Goal: Task Accomplishment & Management: Manage account settings

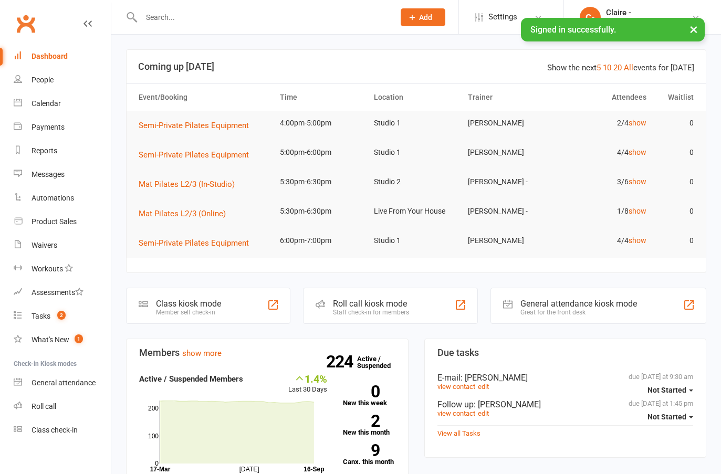
click at [168, 21] on input "text" at bounding box center [262, 17] width 249 height 15
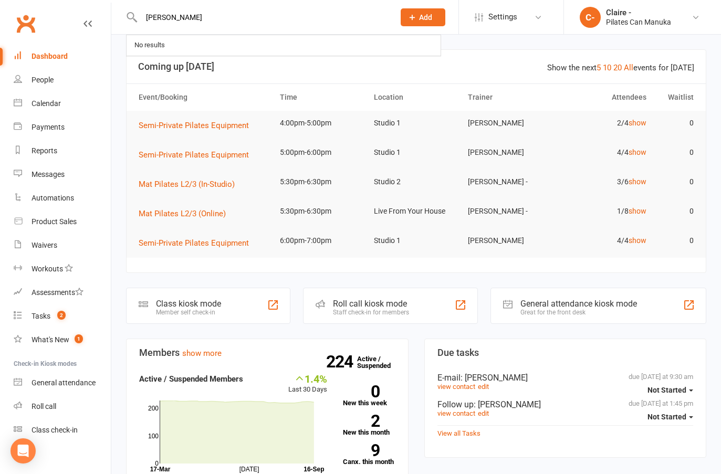
type input "[PERSON_NAME]"
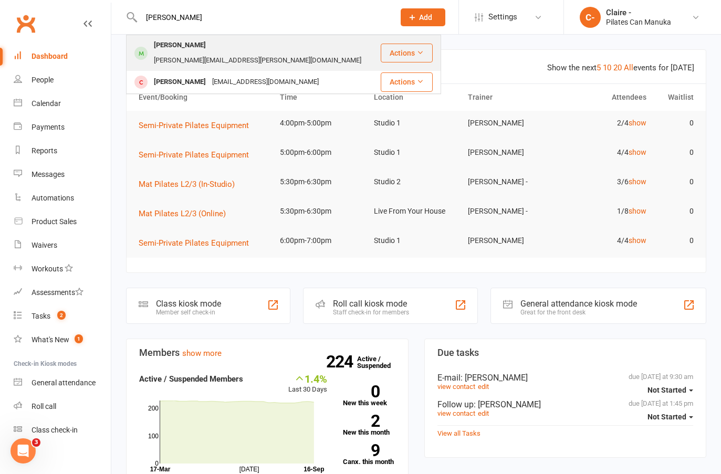
click at [189, 50] on div "[PERSON_NAME]" at bounding box center [180, 45] width 58 height 15
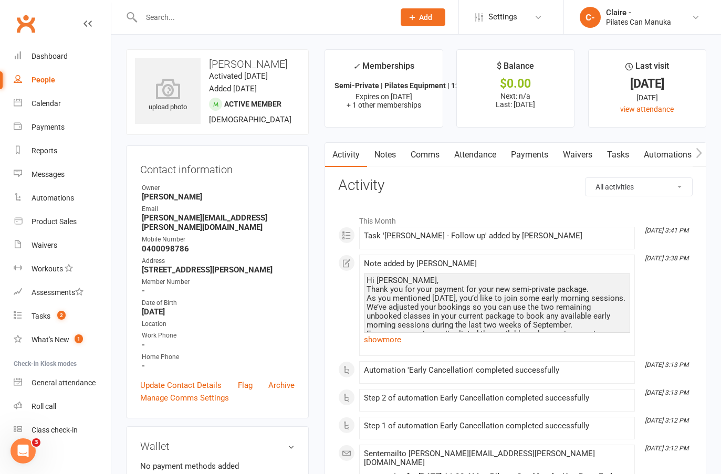
click at [391, 155] on link "Notes" at bounding box center [385, 155] width 36 height 24
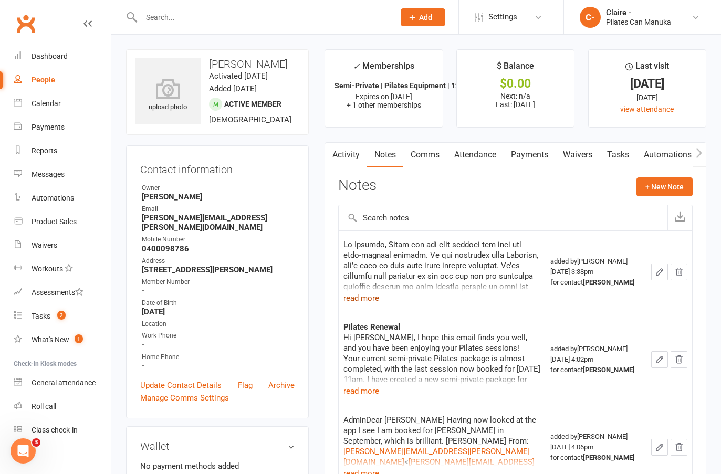
click at [365, 299] on button "read more" at bounding box center [361, 298] width 36 height 13
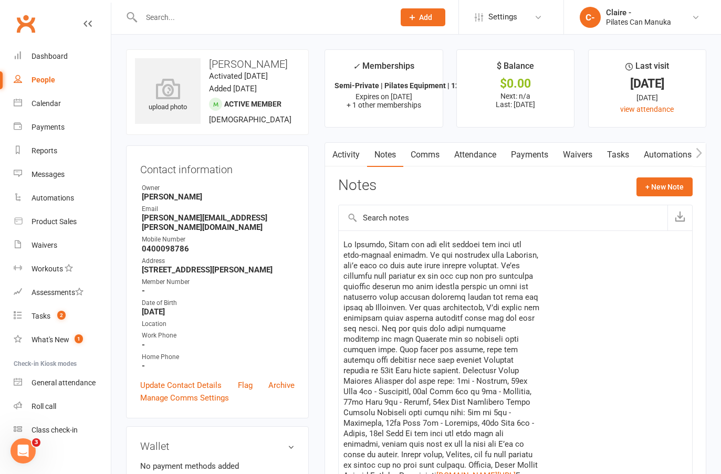
scroll to position [52, 0]
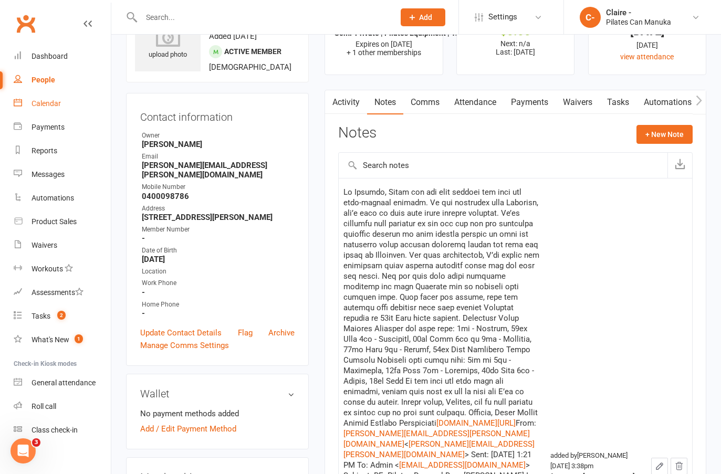
click at [41, 104] on div "Calendar" at bounding box center [45, 103] width 29 height 8
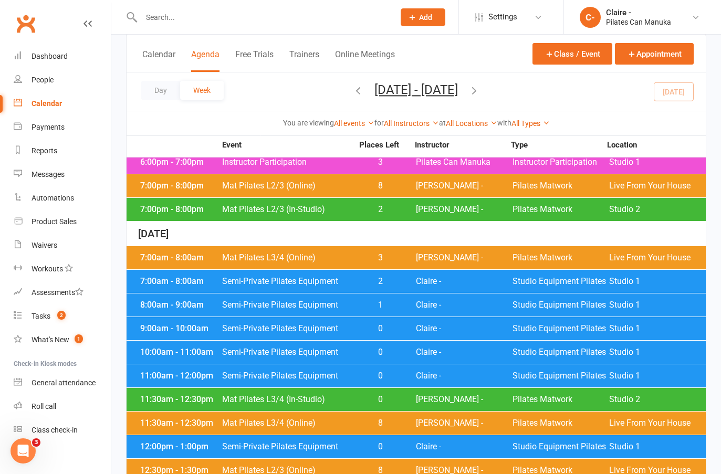
scroll to position [787, 0]
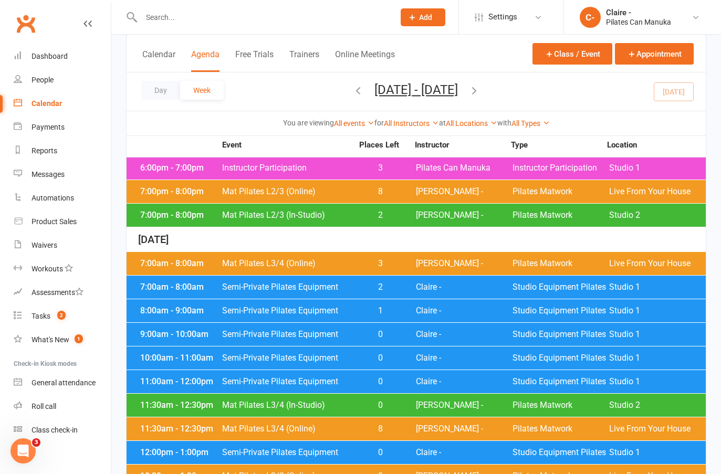
click at [411, 276] on div "7:00am - 8:00am Semi-Private Pilates Equipment 2 Claire - Studio Equipment Pila…" at bounding box center [415, 287] width 579 height 23
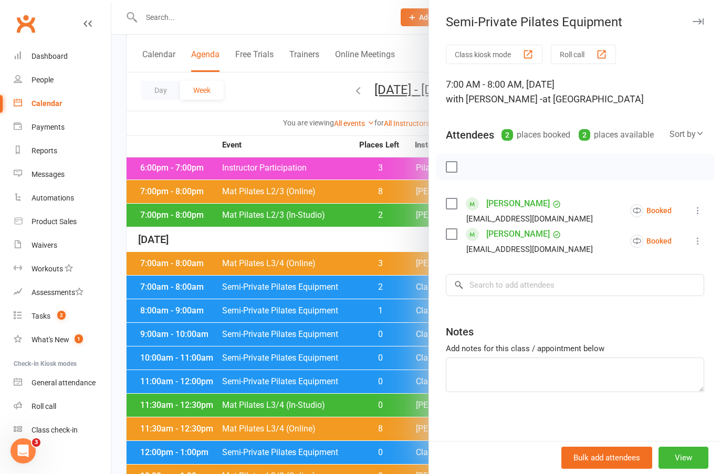
click at [389, 218] on div at bounding box center [415, 237] width 609 height 474
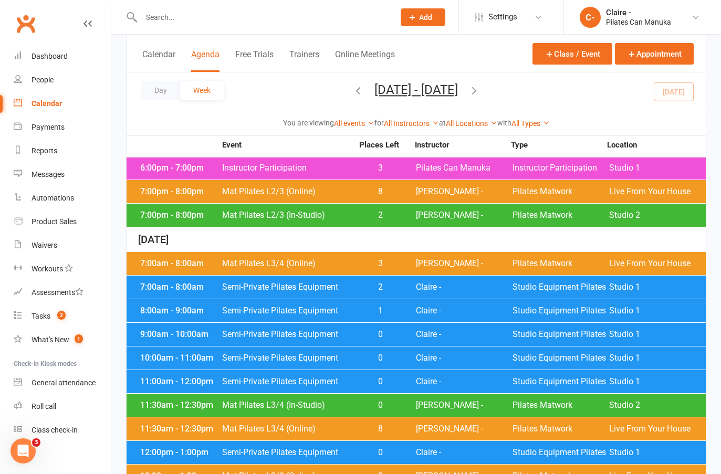
click at [423, 306] on span "Claire -" at bounding box center [464, 310] width 97 height 8
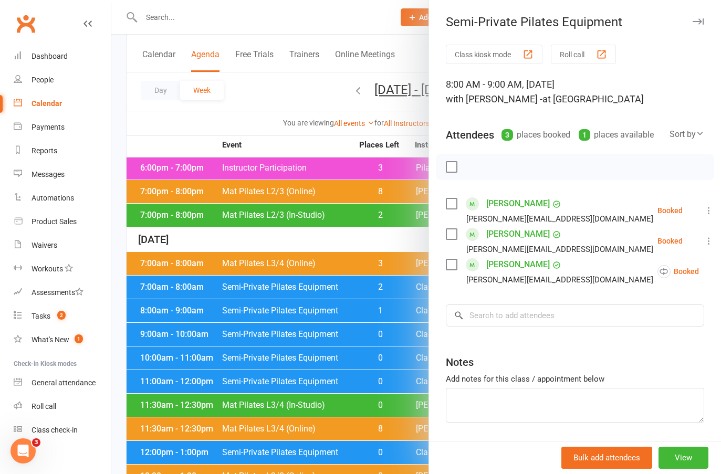
click at [401, 227] on div at bounding box center [415, 237] width 609 height 474
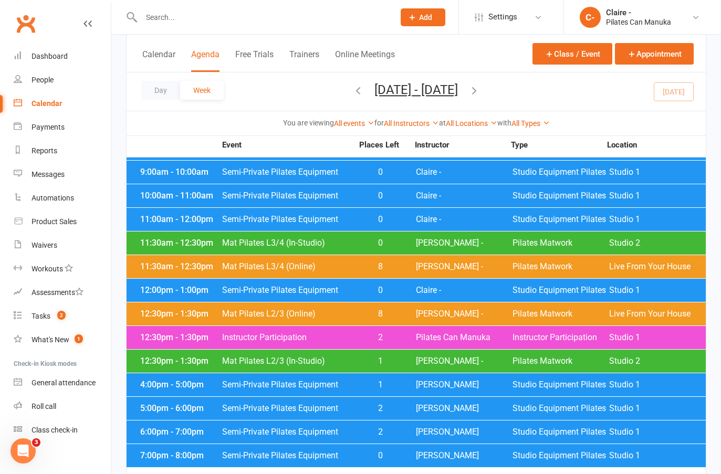
scroll to position [1050, 0]
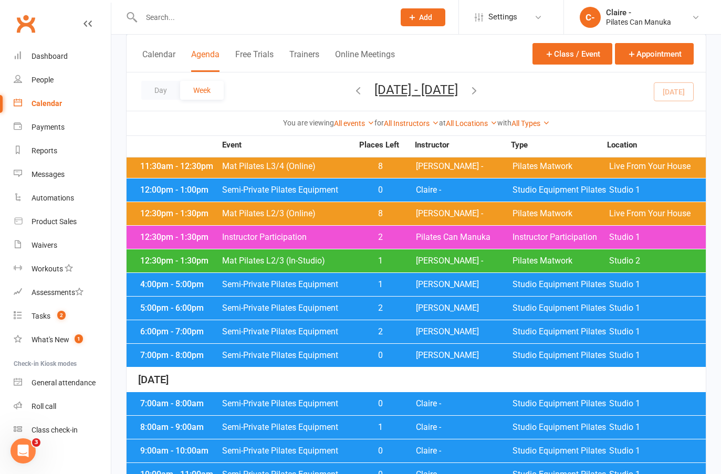
click at [438, 304] on span "[PERSON_NAME]" at bounding box center [464, 308] width 97 height 8
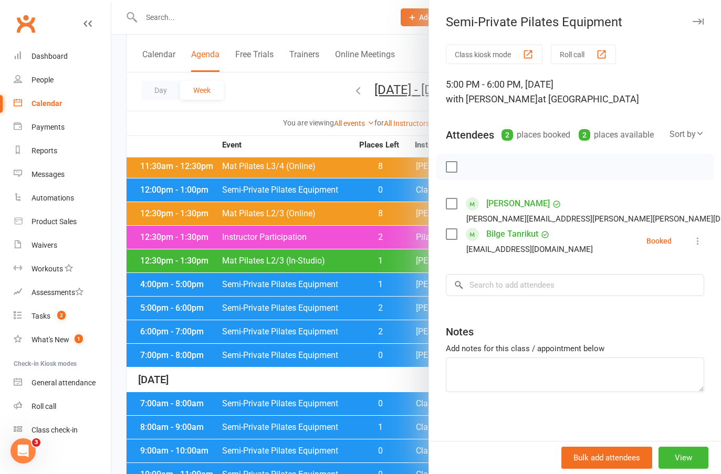
click at [353, 147] on div at bounding box center [415, 237] width 609 height 474
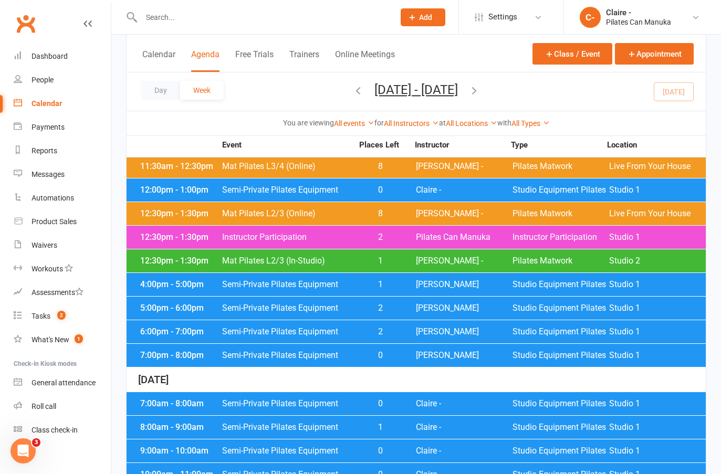
click at [433, 327] on span "[PERSON_NAME]" at bounding box center [464, 331] width 97 height 8
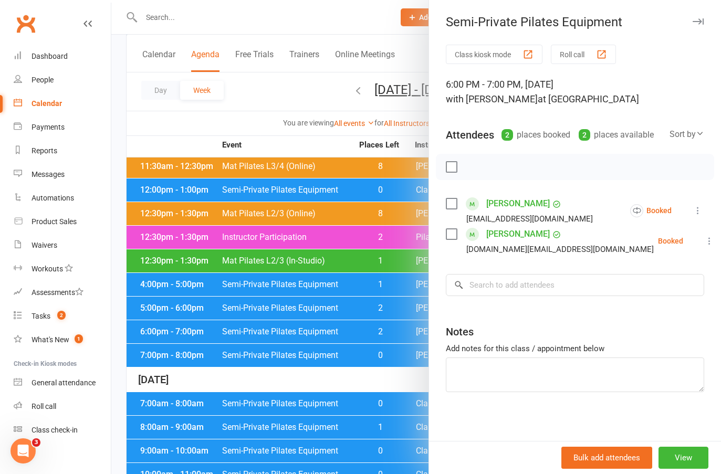
click at [340, 142] on div at bounding box center [415, 237] width 609 height 474
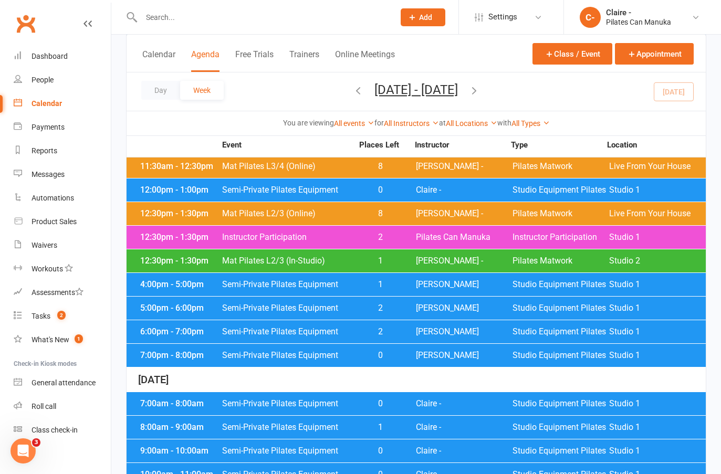
click at [431, 351] on span "[PERSON_NAME]" at bounding box center [464, 355] width 97 height 8
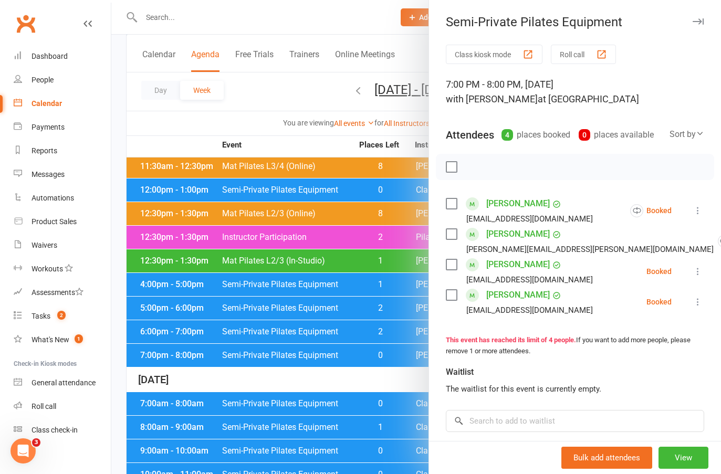
click at [331, 143] on div at bounding box center [415, 237] width 609 height 474
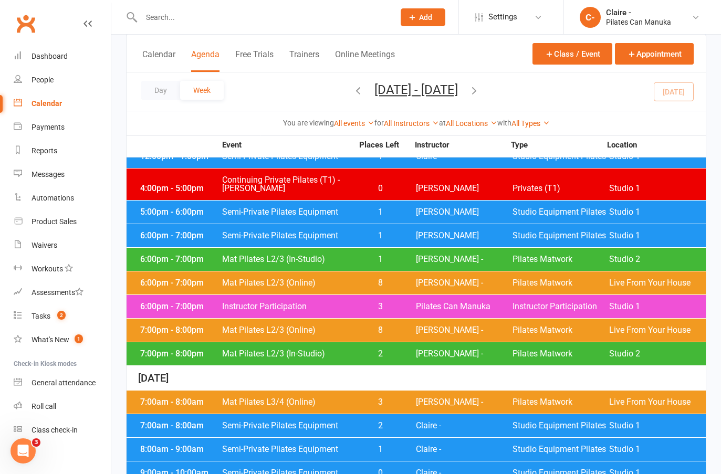
scroll to position [630, 0]
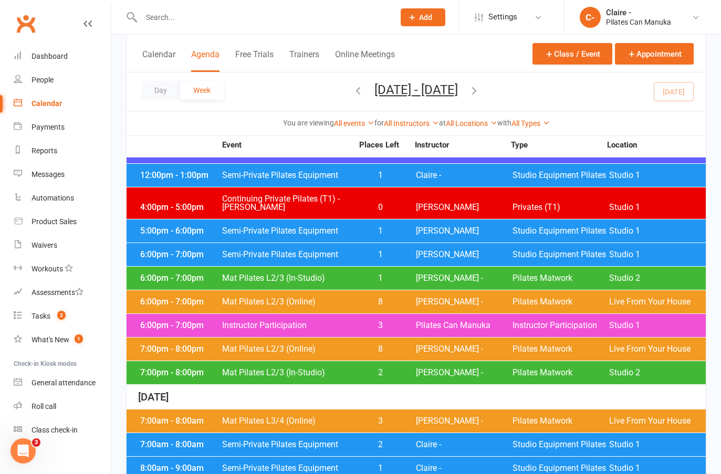
click at [437, 250] on span "[PERSON_NAME]" at bounding box center [464, 254] width 97 height 8
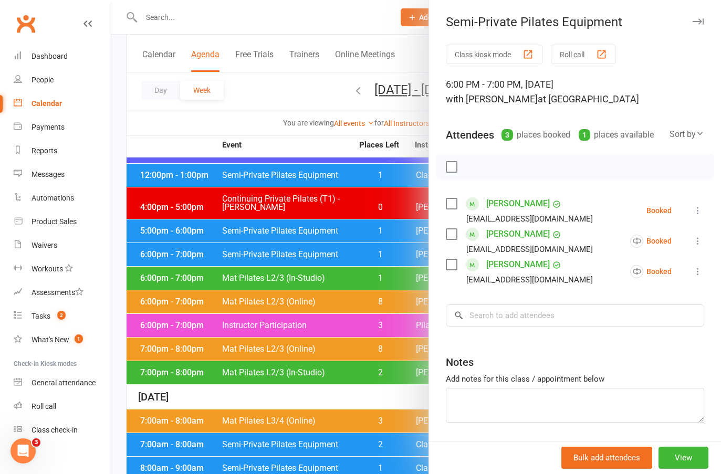
click at [351, 142] on div at bounding box center [415, 237] width 609 height 474
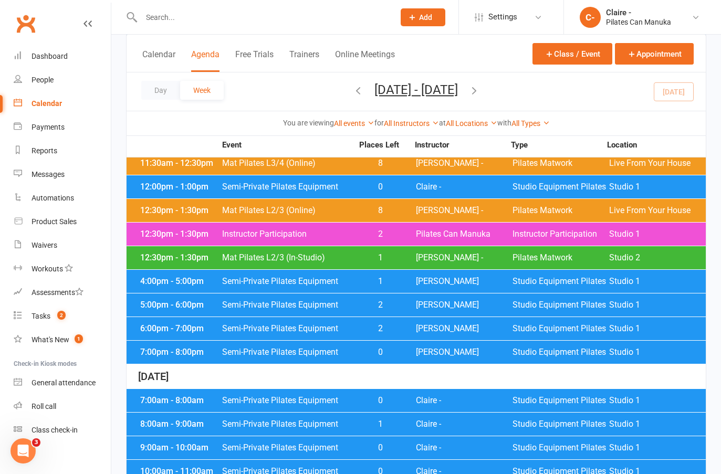
scroll to position [1152, 0]
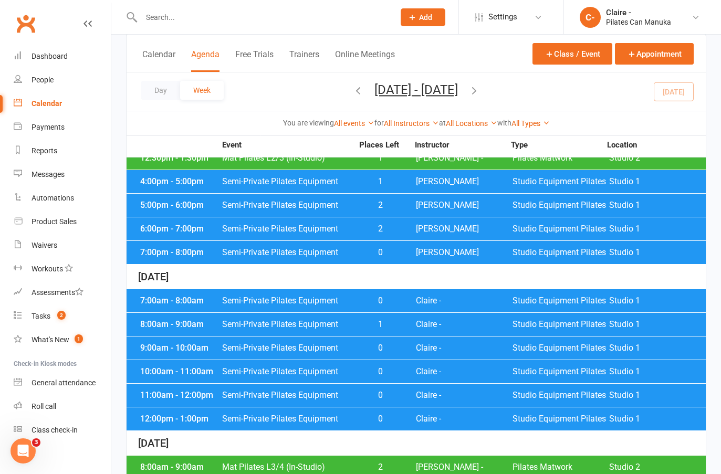
click at [428, 320] on span "Claire -" at bounding box center [464, 324] width 97 height 8
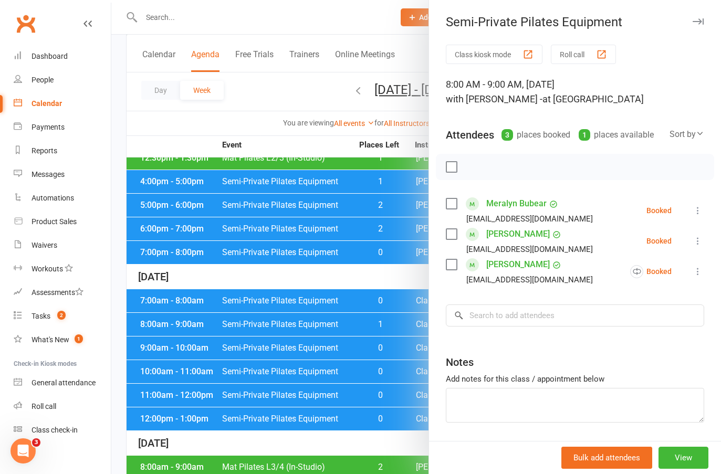
click at [399, 257] on div at bounding box center [415, 237] width 609 height 474
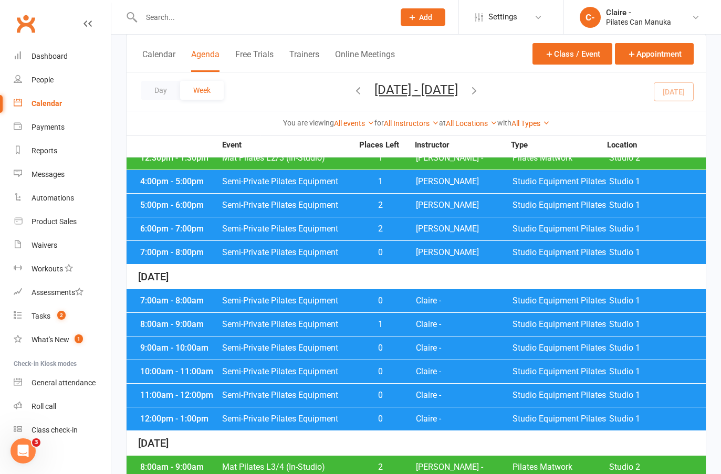
click at [403, 296] on span "0" at bounding box center [380, 300] width 55 height 8
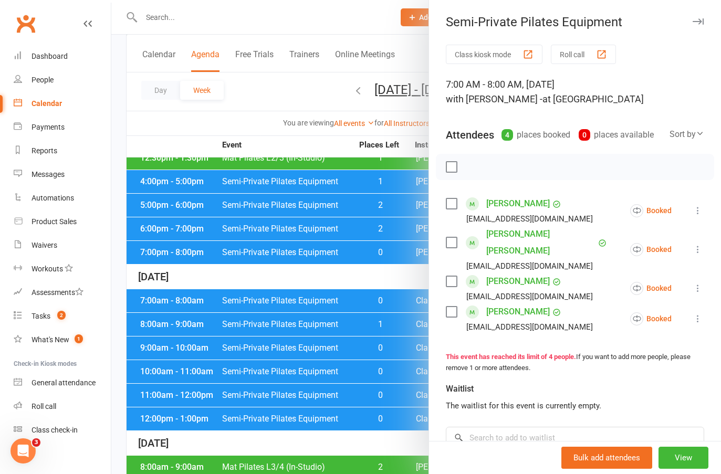
click at [395, 262] on div at bounding box center [415, 237] width 609 height 474
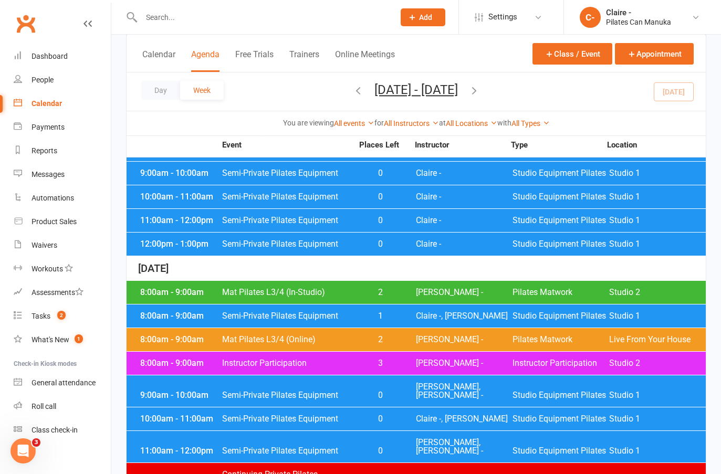
scroll to position [1310, 0]
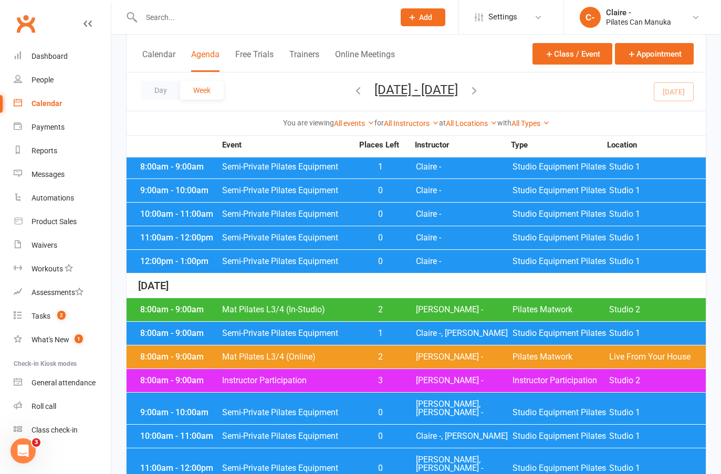
click at [403, 250] on div "12:00pm - 1:00pm Semi-Private Pilates Equipment 0 Claire - Studio Equipment Pil…" at bounding box center [415, 261] width 579 height 23
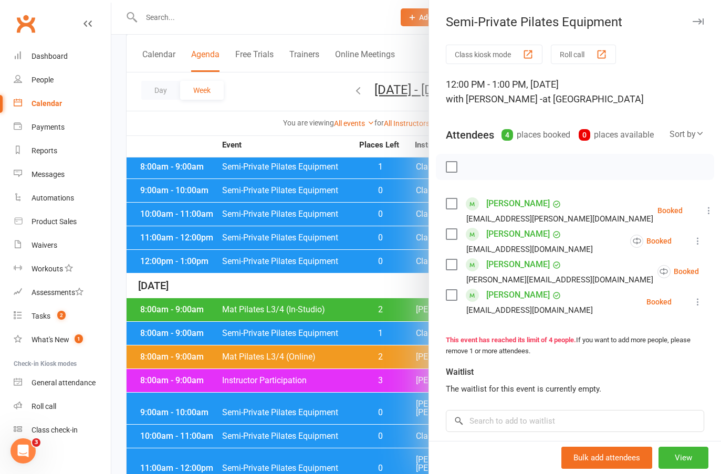
click at [369, 139] on div at bounding box center [415, 237] width 609 height 474
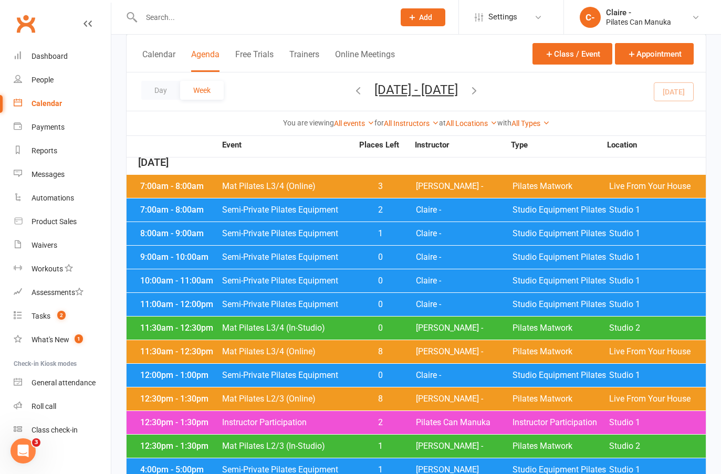
scroll to position [838, 0]
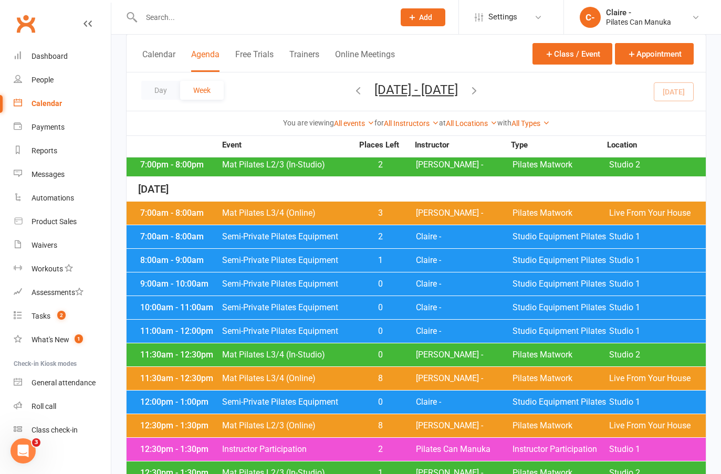
click at [420, 398] on span "Claire -" at bounding box center [464, 402] width 97 height 8
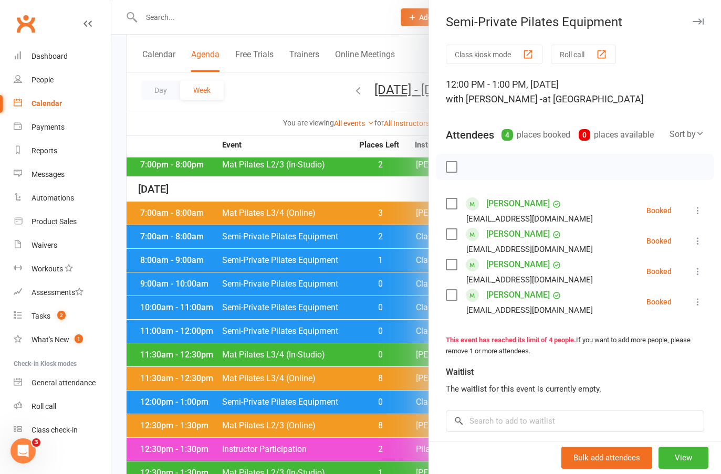
click at [359, 167] on div at bounding box center [415, 237] width 609 height 474
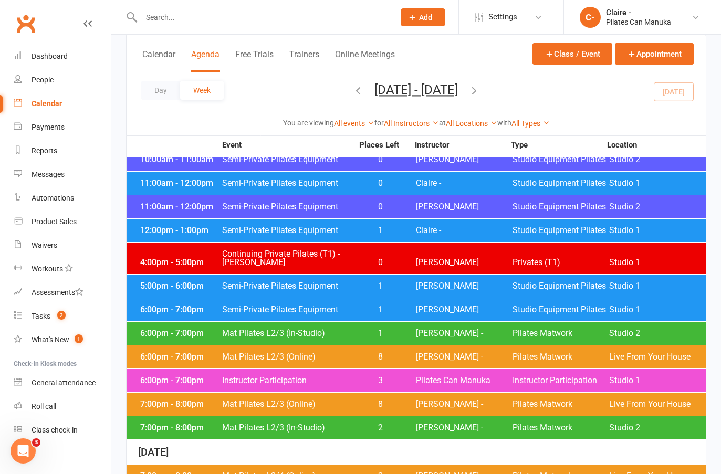
scroll to position [523, 0]
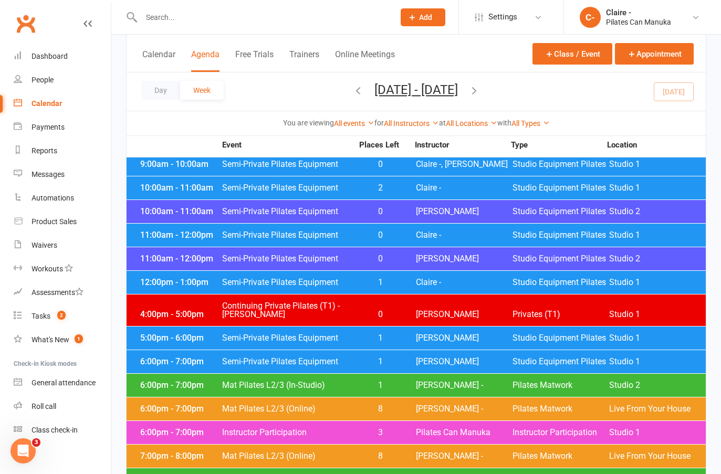
click at [409, 271] on div "12:00pm - 1:00pm Semi-Private Pilates Equipment 1 Claire - Studio Equipment Pil…" at bounding box center [415, 282] width 579 height 23
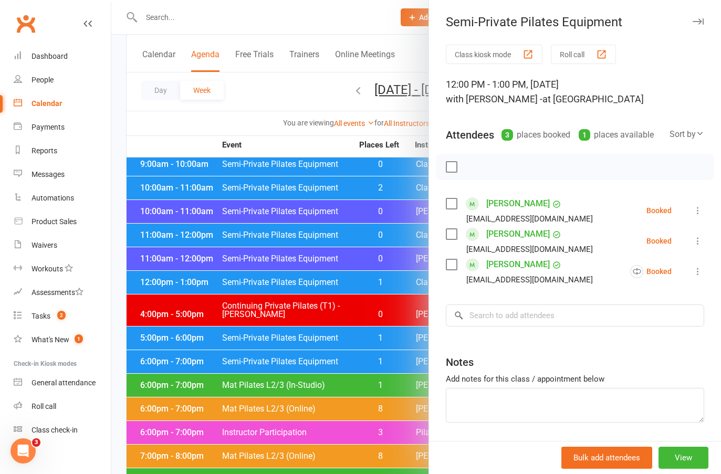
click at [353, 145] on div at bounding box center [415, 237] width 609 height 474
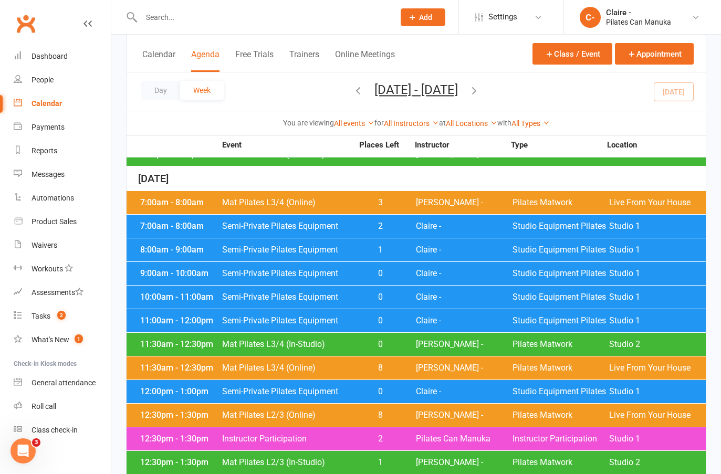
scroll to position [995, 0]
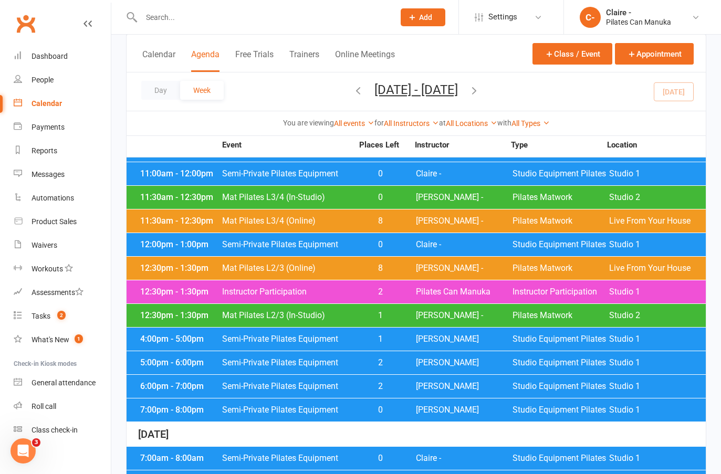
click at [416, 406] on span "[PERSON_NAME]" at bounding box center [464, 410] width 97 height 8
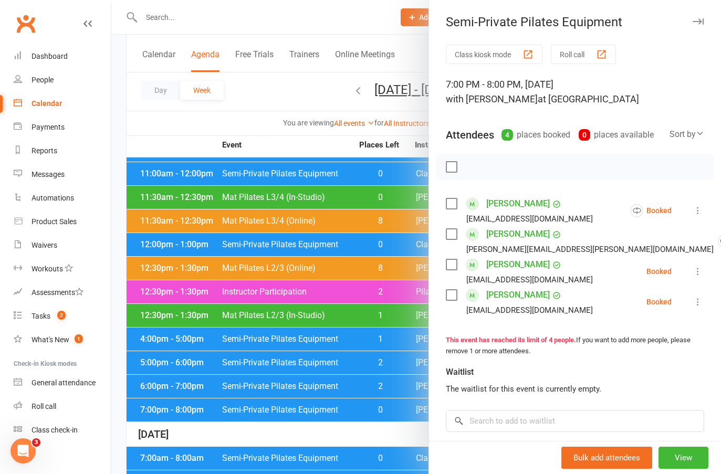
click at [692, 216] on icon at bounding box center [697, 210] width 10 height 10
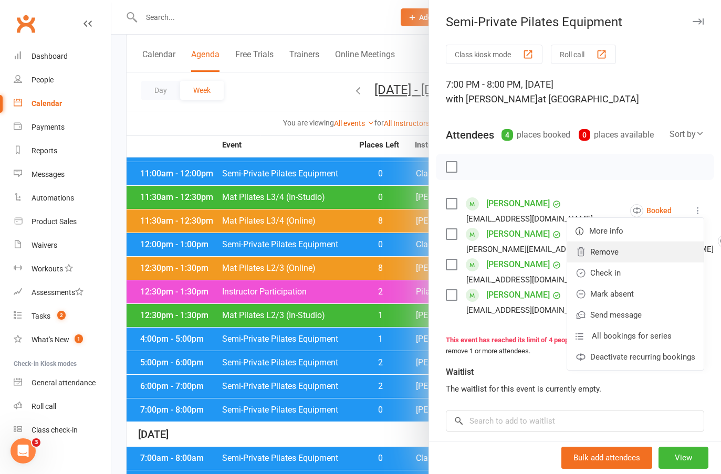
click at [600, 262] on link "Remove" at bounding box center [635, 251] width 136 height 21
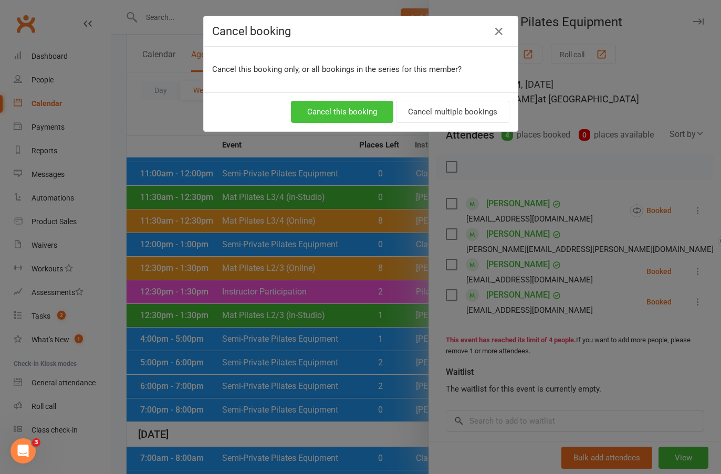
click at [355, 112] on button "Cancel this booking" at bounding box center [342, 112] width 102 height 22
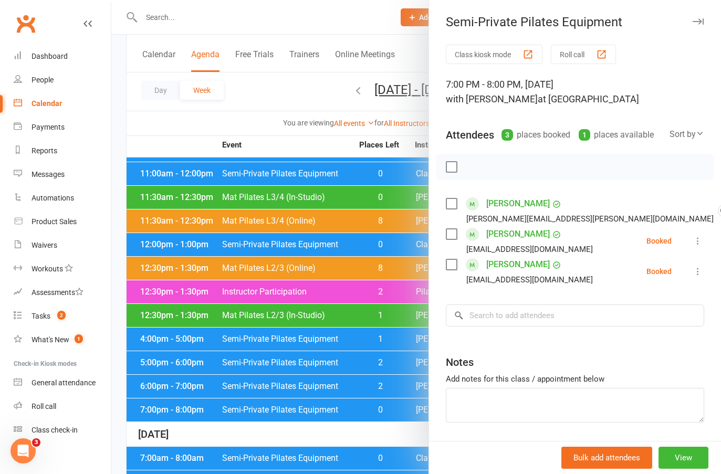
click at [411, 369] on div at bounding box center [415, 237] width 609 height 474
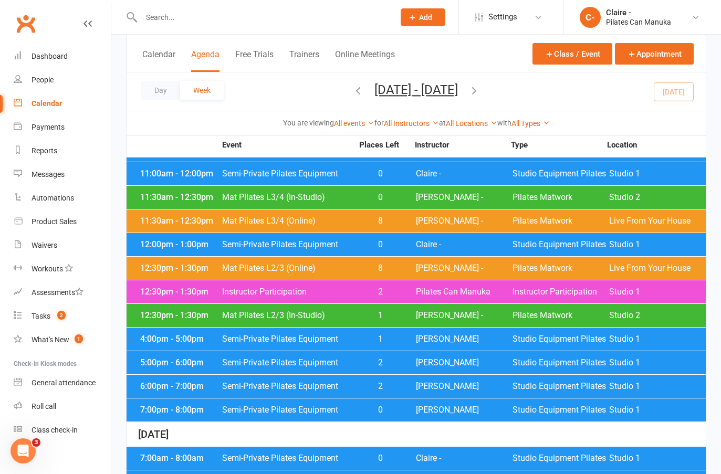
click at [411, 375] on div "6:00pm - 7:00pm Semi-Private Pilates Equipment 2 Claire D Studio Equipment Pila…" at bounding box center [415, 386] width 579 height 23
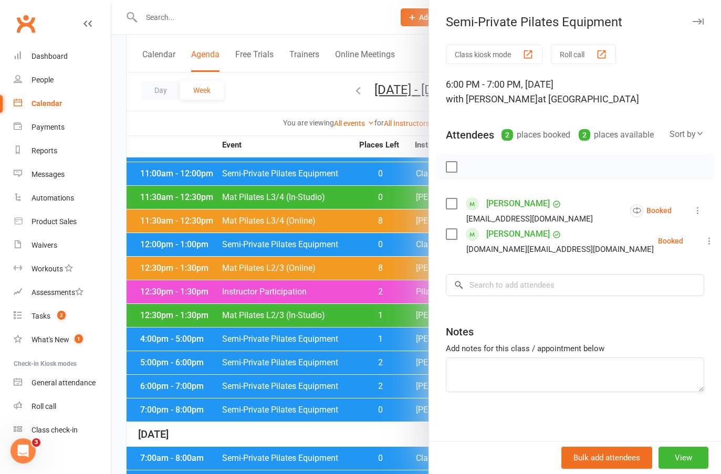
click at [469, 287] on div "Class kiosk mode Roll call 6:00 PM - 7:00 PM, [DATE] with [PERSON_NAME] at Stud…" at bounding box center [575, 245] width 292 height 400
click at [469, 293] on input "search" at bounding box center [575, 285] width 258 height 22
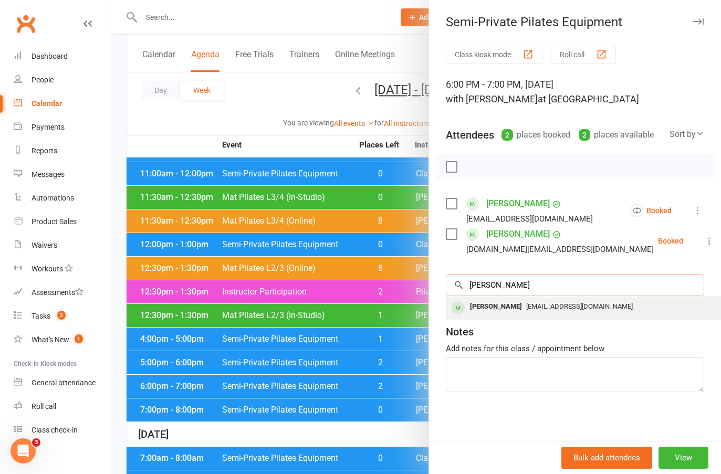
type input "[PERSON_NAME]"
click at [524, 314] on div "[EMAIL_ADDRESS][DOMAIN_NAME]" at bounding box center [602, 306] width 305 height 15
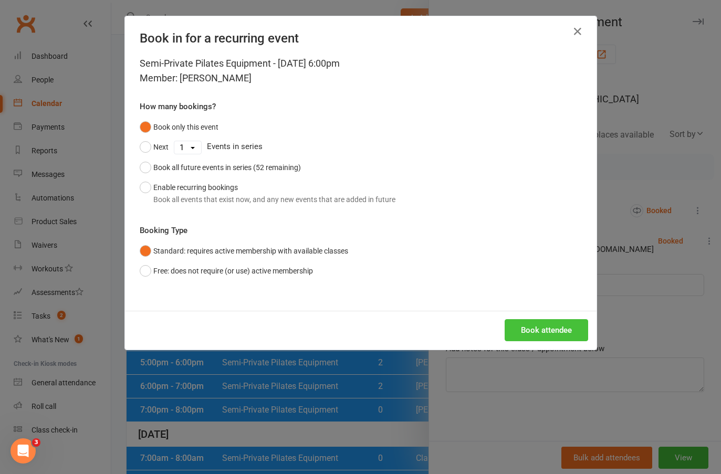
click at [534, 332] on button "Book attendee" at bounding box center [545, 330] width 83 height 22
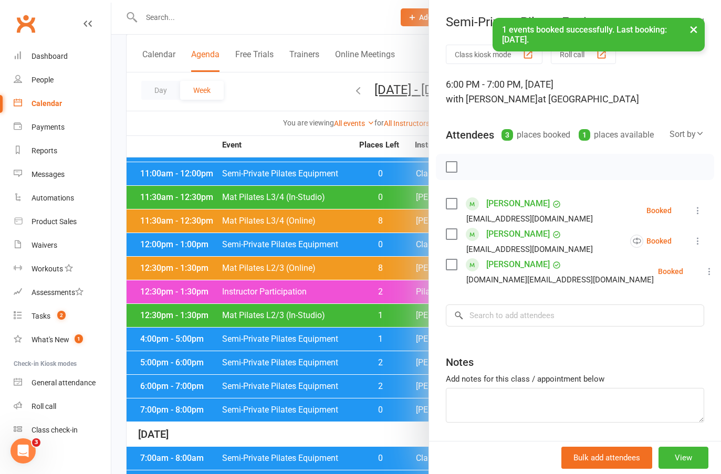
click at [275, 143] on div at bounding box center [415, 237] width 609 height 474
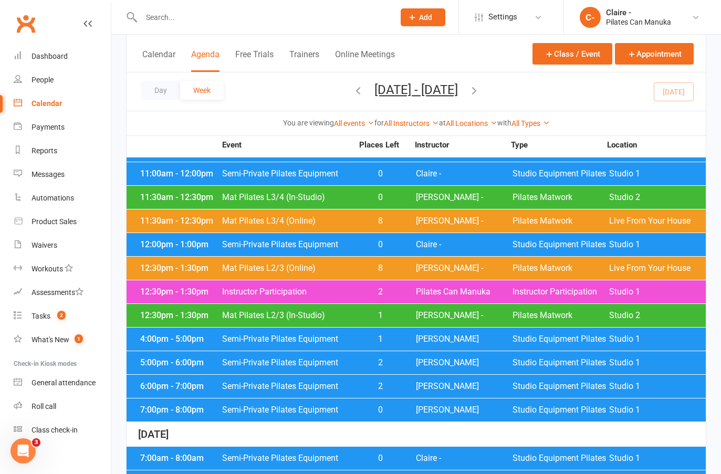
drag, startPoint x: 320, startPoint y: 89, endPoint x: 331, endPoint y: 94, distance: 11.7
click at [352, 89] on icon "button" at bounding box center [358, 90] width 12 height 12
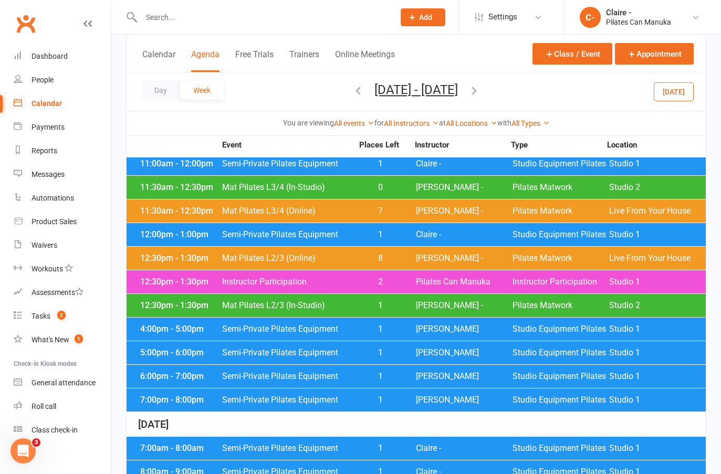
click at [480, 92] on icon "button" at bounding box center [474, 90] width 12 height 12
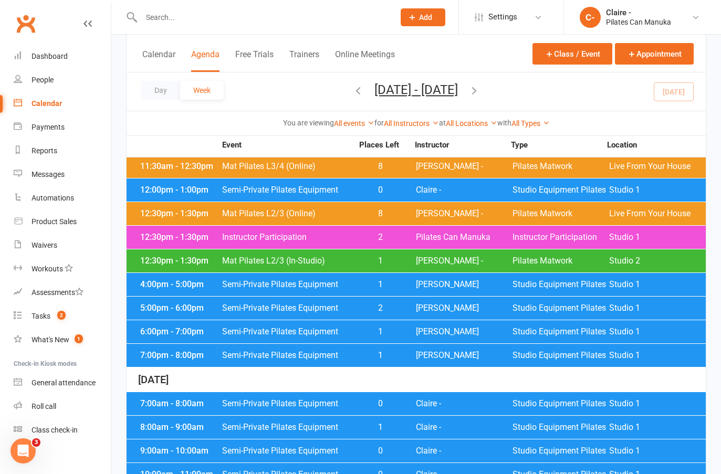
scroll to position [1047, 0]
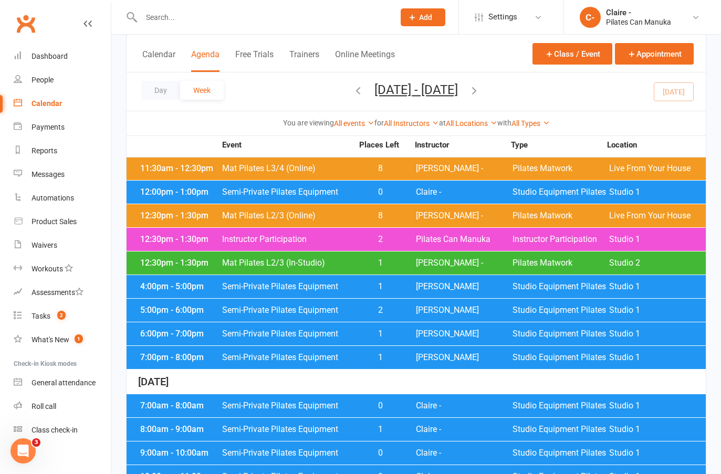
click at [427, 306] on span "[PERSON_NAME]" at bounding box center [464, 310] width 97 height 8
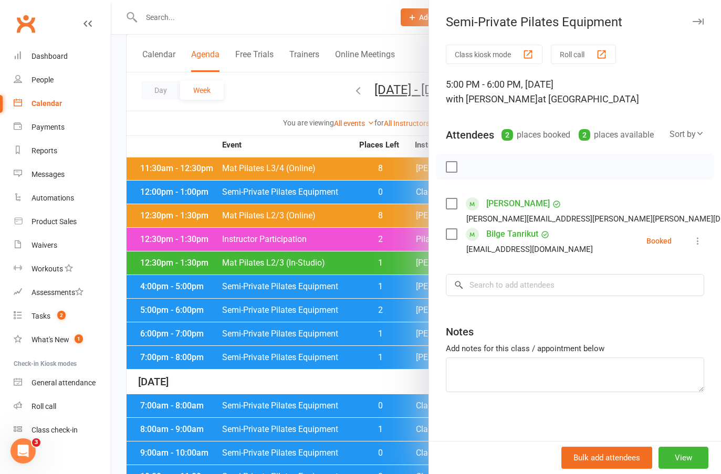
click at [344, 140] on div at bounding box center [415, 237] width 609 height 474
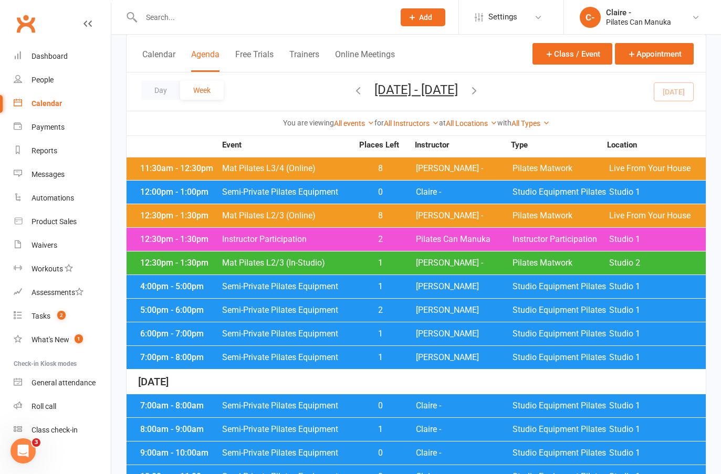
click at [418, 282] on span "[PERSON_NAME]" at bounding box center [464, 286] width 97 height 8
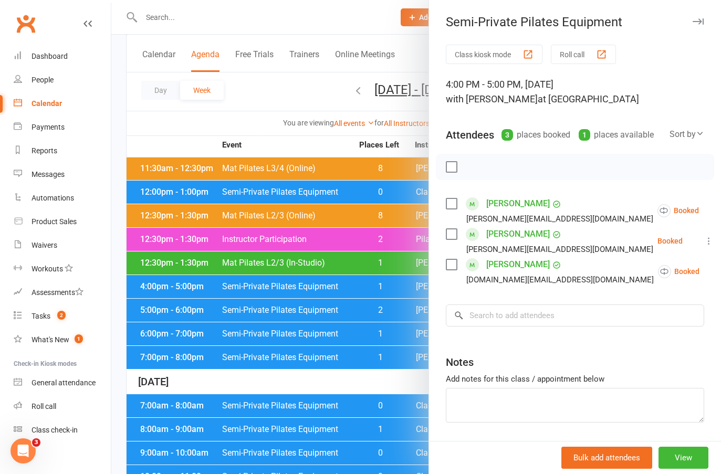
click at [327, 144] on div at bounding box center [415, 237] width 609 height 474
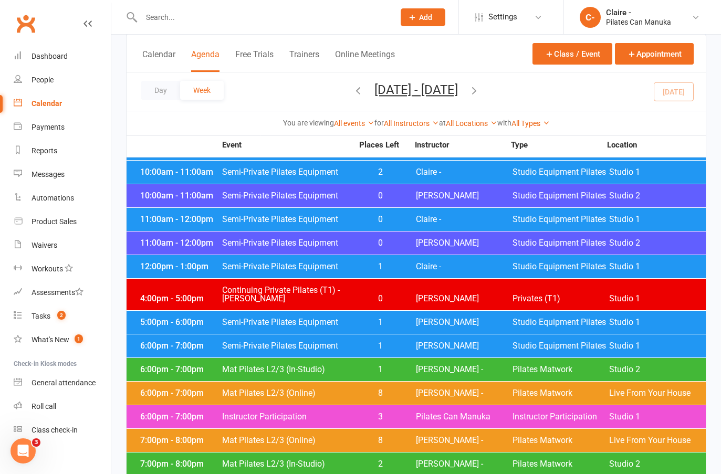
scroll to position [418, 0]
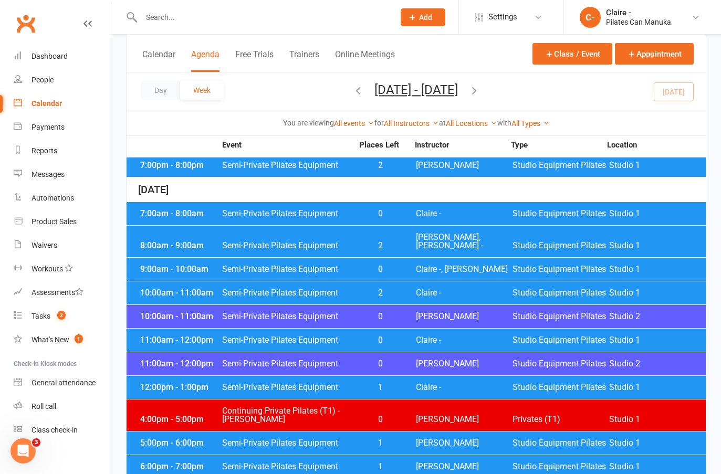
click at [432, 209] on span "Claire -" at bounding box center [464, 213] width 97 height 8
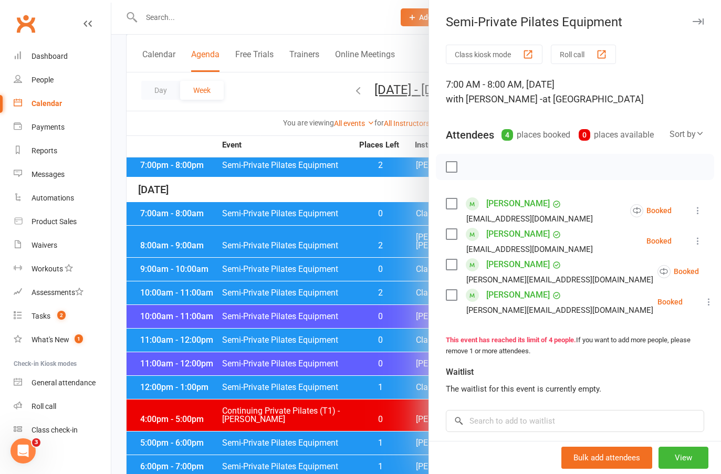
click at [396, 184] on div at bounding box center [415, 237] width 609 height 474
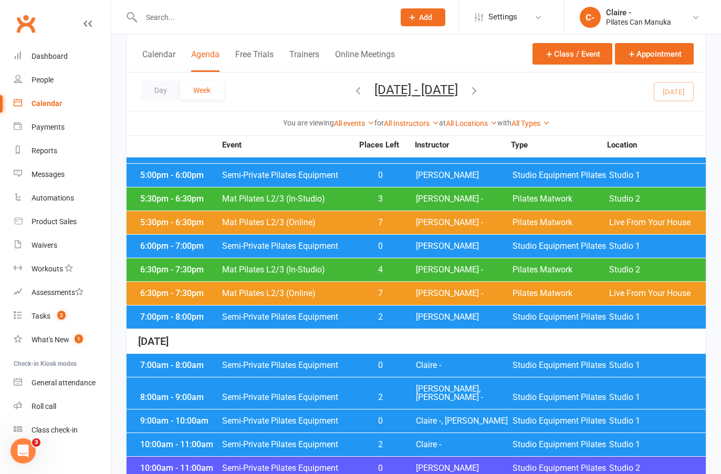
scroll to position [260, 0]
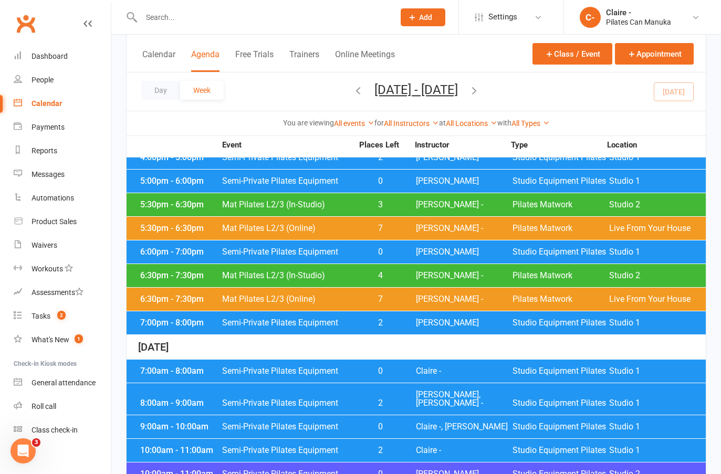
click at [431, 319] on span "[PERSON_NAME]" at bounding box center [464, 323] width 97 height 8
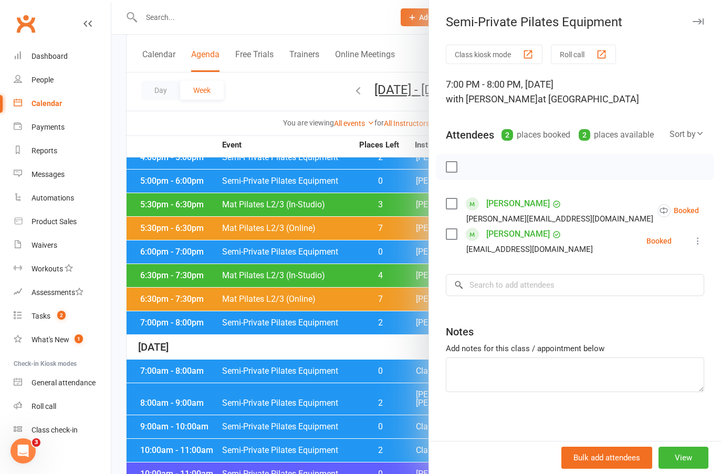
click at [371, 334] on div at bounding box center [415, 237] width 609 height 474
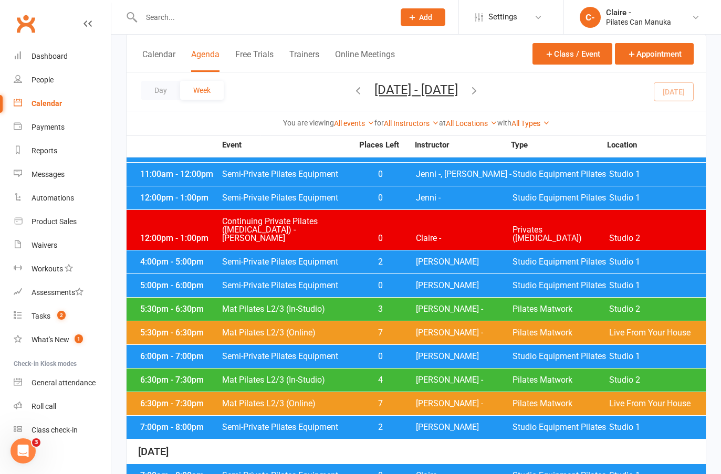
scroll to position [155, 0]
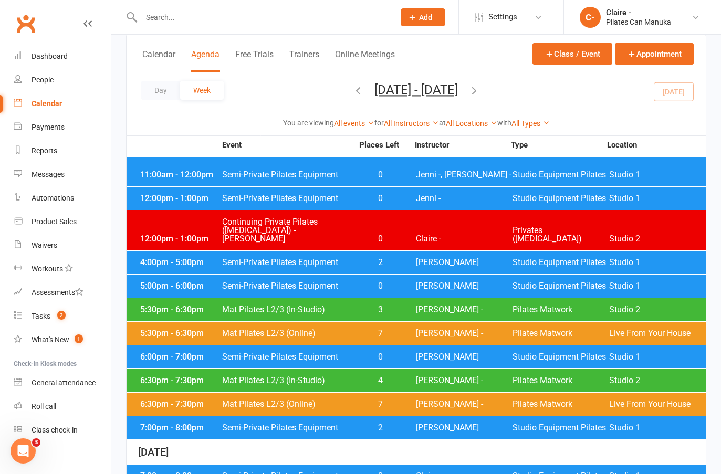
click at [432, 353] on span "[PERSON_NAME]" at bounding box center [464, 357] width 97 height 8
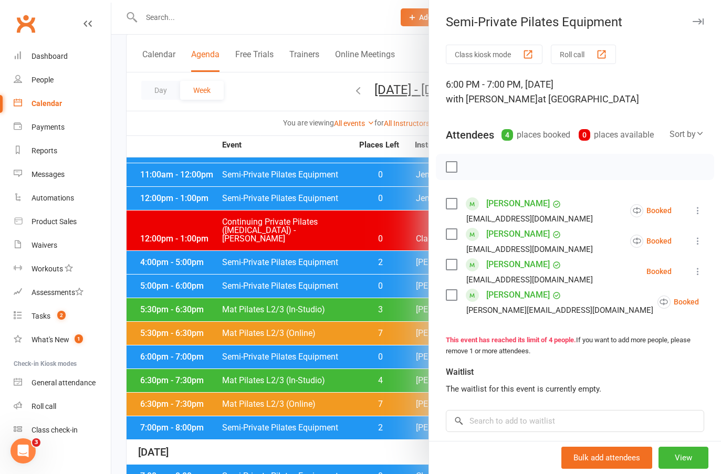
click at [317, 147] on div at bounding box center [415, 237] width 609 height 474
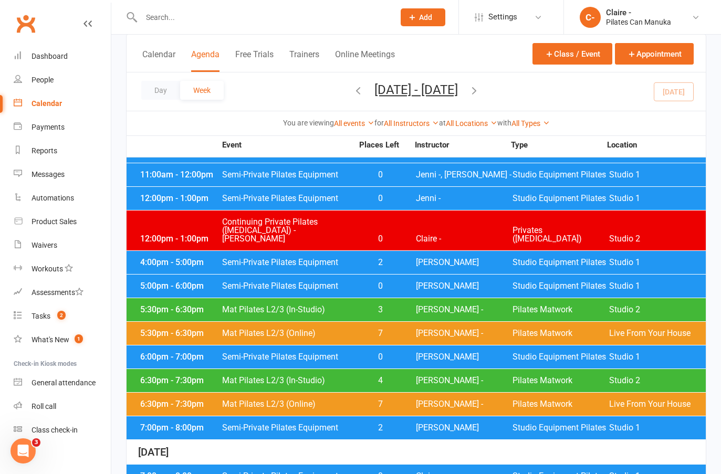
click at [415, 253] on div "4:00pm - 5:00pm Semi-Private Pilates Equipment 2 Claire D Studio Equipment Pila…" at bounding box center [415, 262] width 579 height 23
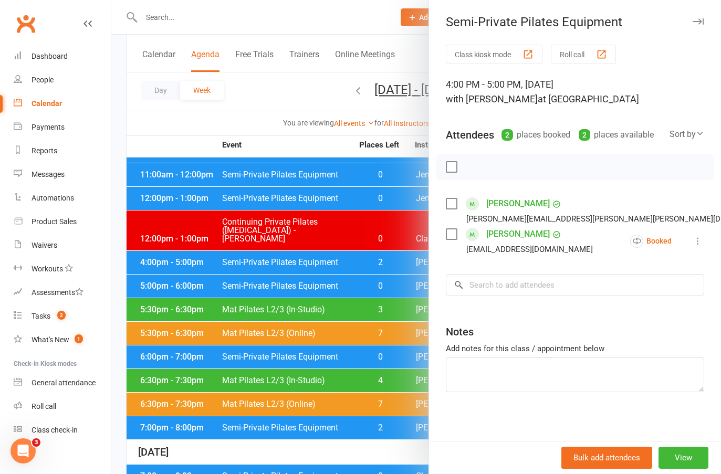
click at [400, 281] on div at bounding box center [415, 237] width 609 height 474
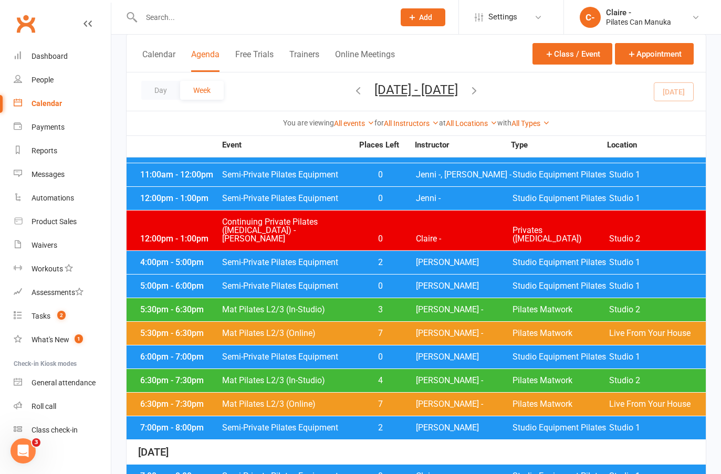
click at [423, 282] on span "[PERSON_NAME]" at bounding box center [464, 286] width 97 height 8
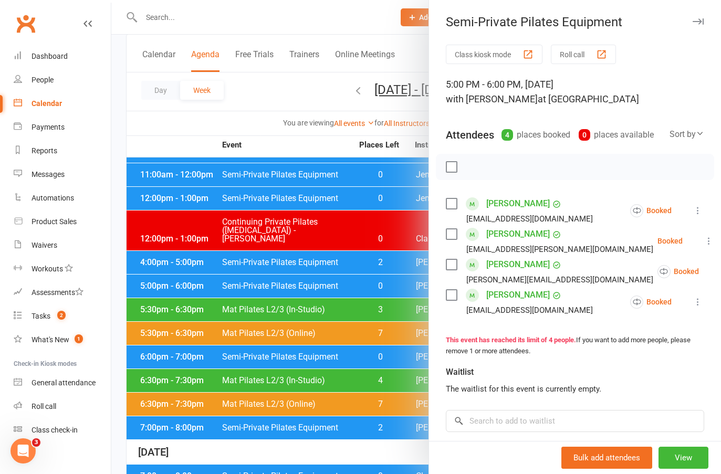
click at [338, 142] on div at bounding box center [415, 237] width 609 height 474
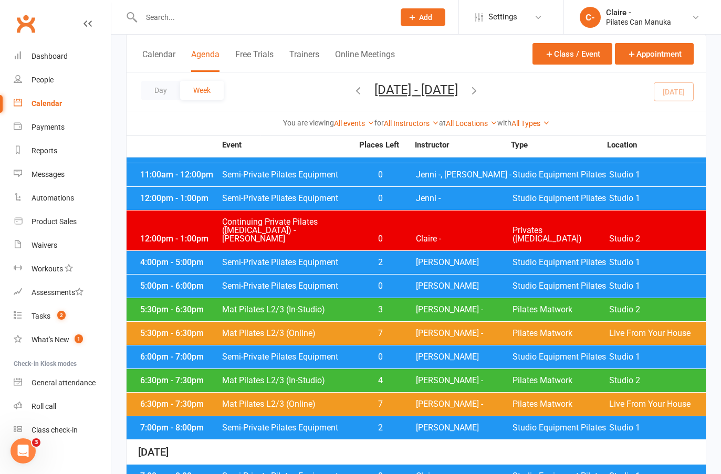
click at [435, 305] on span "[PERSON_NAME] -" at bounding box center [464, 309] width 97 height 8
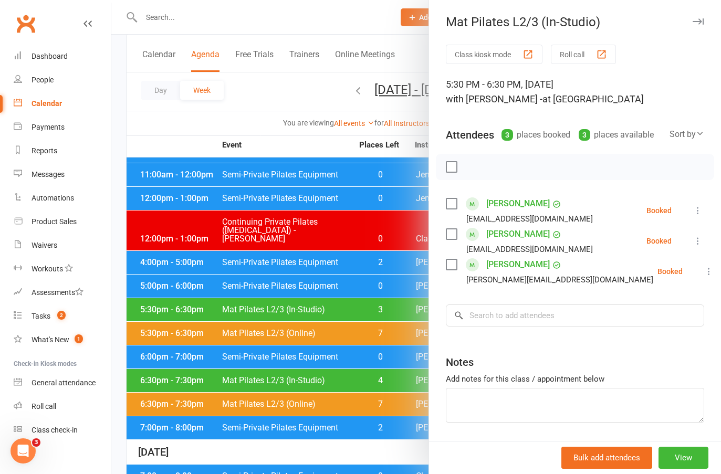
click at [406, 326] on div at bounding box center [415, 237] width 609 height 474
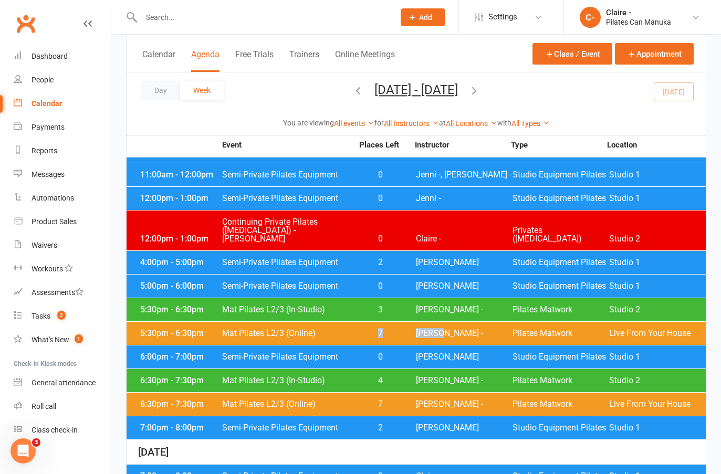
click at [406, 329] on span "7" at bounding box center [380, 333] width 55 height 8
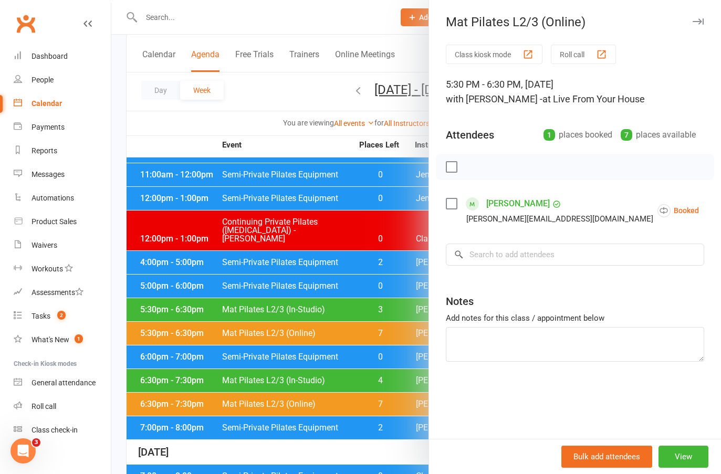
click at [319, 147] on div at bounding box center [415, 237] width 609 height 474
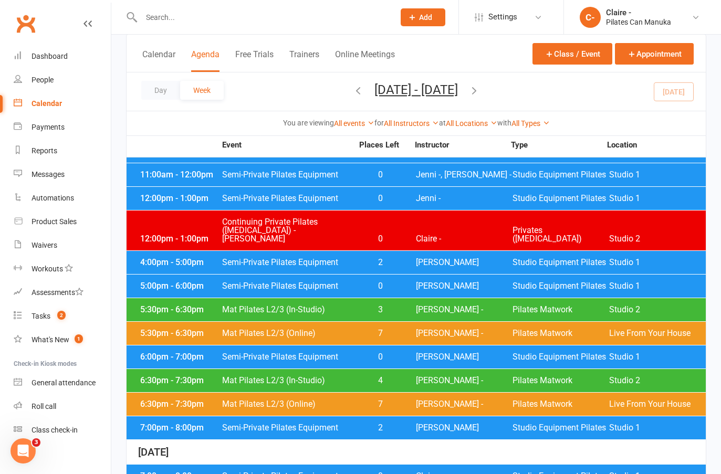
click at [418, 376] on span "[PERSON_NAME] -" at bounding box center [464, 380] width 97 height 8
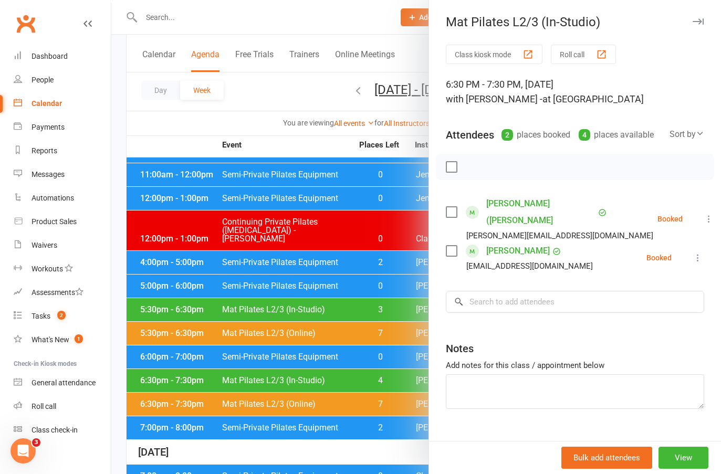
click at [349, 146] on div at bounding box center [415, 237] width 609 height 474
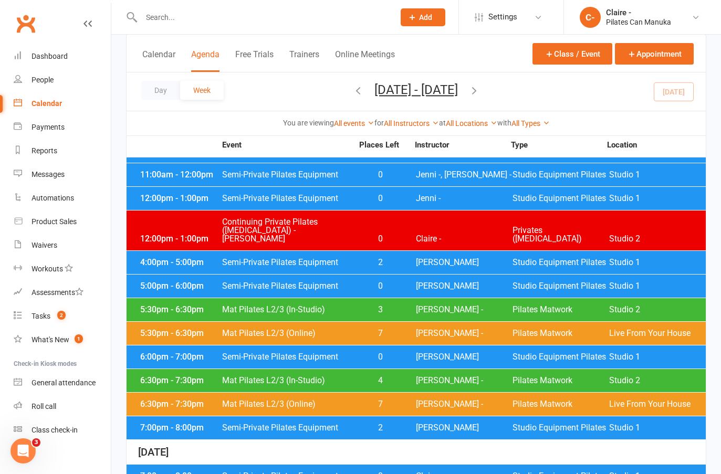
click at [423, 423] on span "[PERSON_NAME]" at bounding box center [464, 427] width 97 height 8
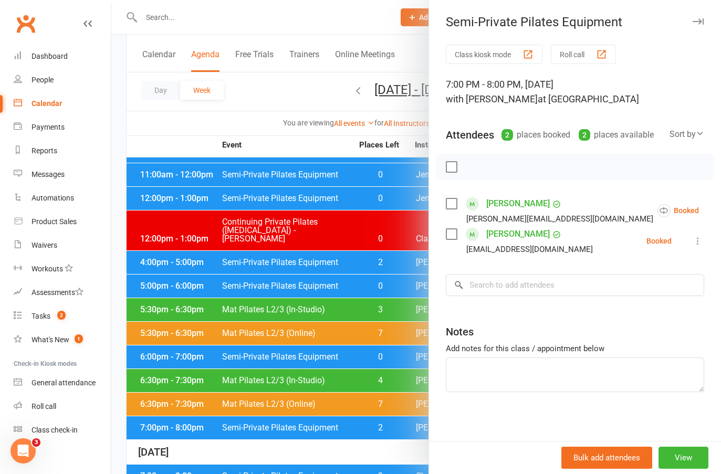
click at [410, 400] on div at bounding box center [415, 237] width 609 height 474
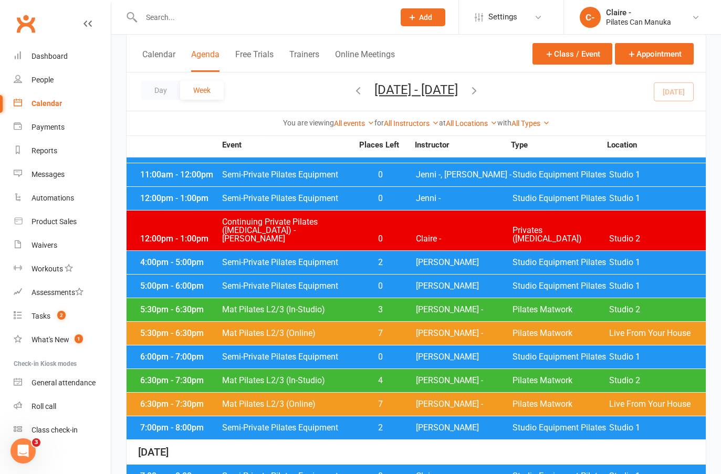
click at [417, 400] on span "[PERSON_NAME] -" at bounding box center [464, 404] width 97 height 8
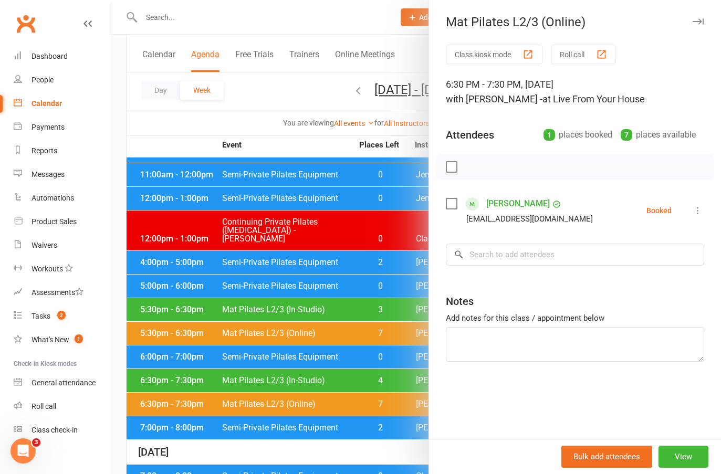
click at [332, 141] on div at bounding box center [415, 237] width 609 height 474
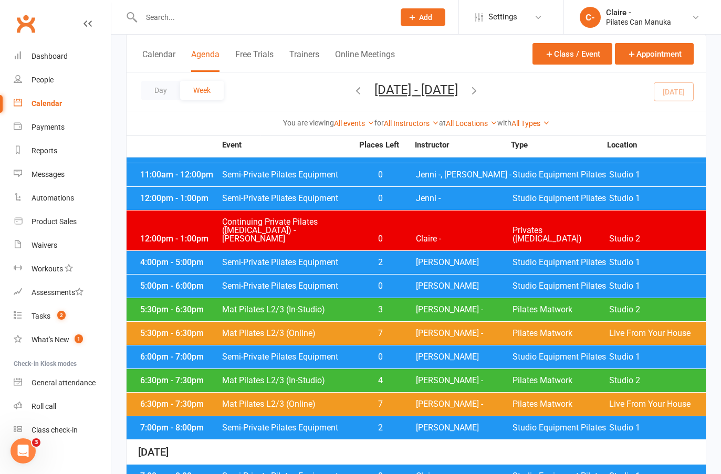
click at [480, 87] on icon "button" at bounding box center [474, 90] width 12 height 12
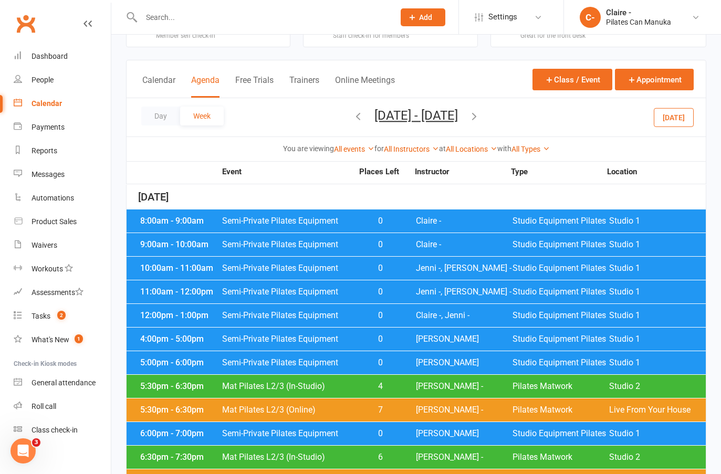
scroll to position [0, 0]
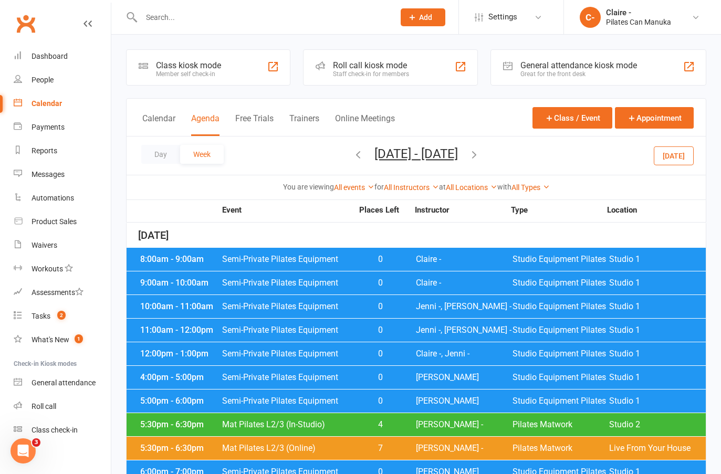
click at [352, 153] on icon "button" at bounding box center [358, 155] width 12 height 12
